Goal: Task Accomplishment & Management: Manage account settings

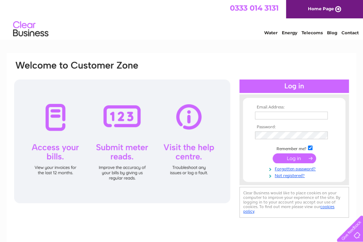
click at [281, 114] on input "text" at bounding box center [291, 116] width 73 height 8
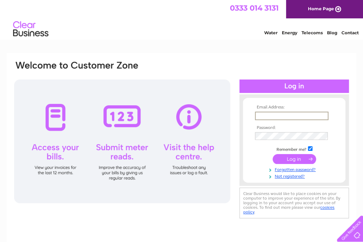
type input "office@dfmitchell.co.uk"
click at [299, 157] on input "submit" at bounding box center [294, 158] width 43 height 10
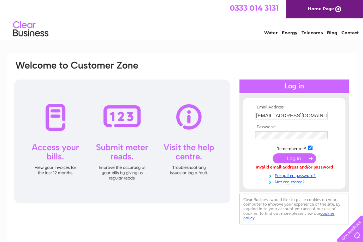
click at [288, 158] on input "submit" at bounding box center [294, 158] width 43 height 10
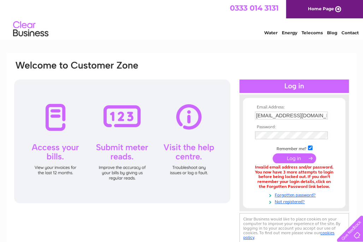
click at [306, 159] on input "submit" at bounding box center [294, 158] width 43 height 10
click at [288, 195] on link "Forgotten password?" at bounding box center [295, 194] width 80 height 7
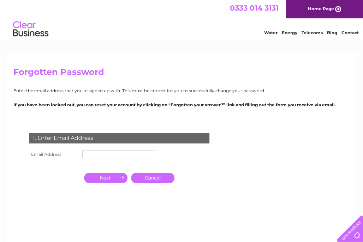
click at [93, 155] on input "text" at bounding box center [118, 155] width 73 height 8
type input "office@dfmitchell.co.uk"
click at [106, 179] on input "button" at bounding box center [105, 178] width 43 height 10
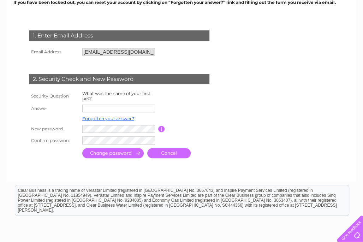
scroll to position [106, 0]
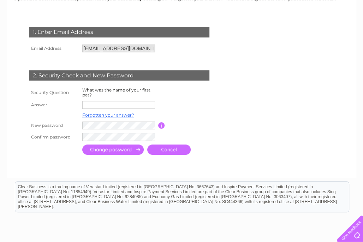
click at [101, 103] on input "text" at bounding box center [118, 105] width 73 height 8
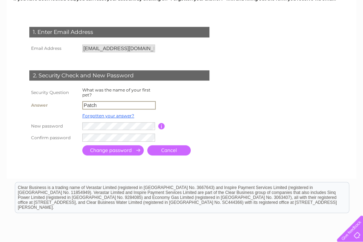
type input "Patch"
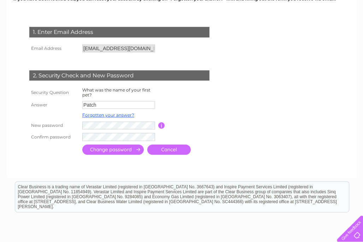
click at [161, 126] on input "button" at bounding box center [161, 125] width 7 height 6
click at [122, 152] on input "submit" at bounding box center [112, 150] width 61 height 10
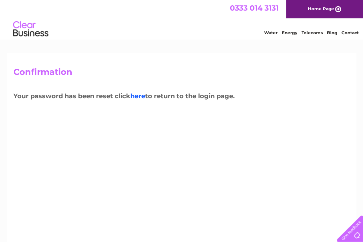
click at [142, 96] on link "here" at bounding box center [137, 96] width 15 height 8
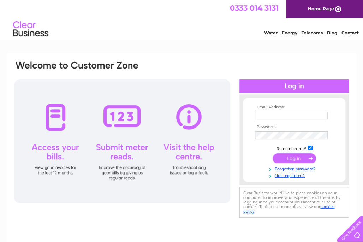
type input "[EMAIL_ADDRESS][DOMAIN_NAME]"
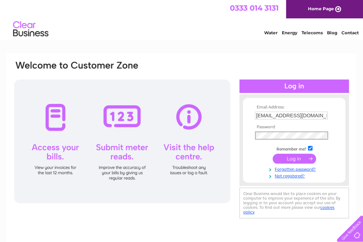
click at [219, 135] on div "Email Address: [EMAIL_ADDRESS][DOMAIN_NAME] Password:" at bounding box center [181, 140] width 336 height 160
click at [343, 122] on form "Email Address: [EMAIL_ADDRESS][DOMAIN_NAME] Password:" at bounding box center [294, 141] width 102 height 73
click at [299, 158] on input "submit" at bounding box center [294, 158] width 43 height 10
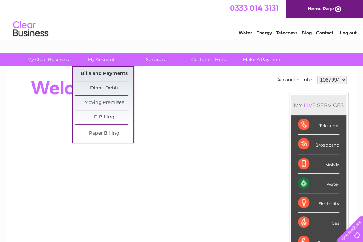
click at [98, 75] on link "Bills and Payments" at bounding box center [104, 74] width 58 height 14
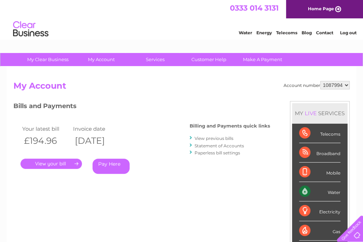
click at [52, 164] on link "." at bounding box center [50, 164] width 61 height 10
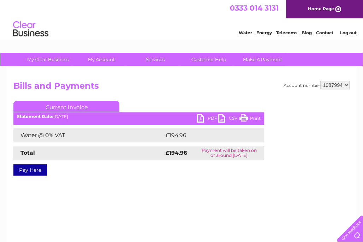
click at [208, 117] on link "PDF" at bounding box center [207, 119] width 21 height 10
